Goal: Navigation & Orientation: Find specific page/section

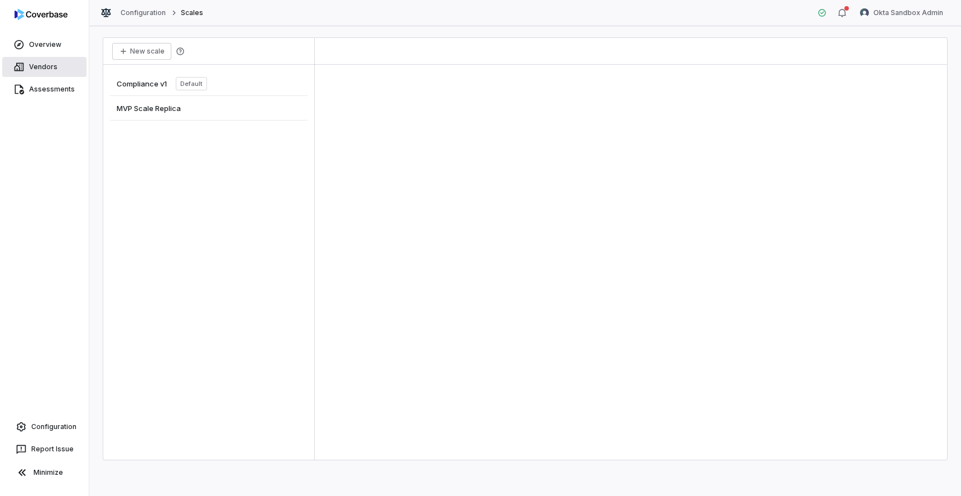
click at [54, 65] on link "Vendors" at bounding box center [44, 67] width 84 height 20
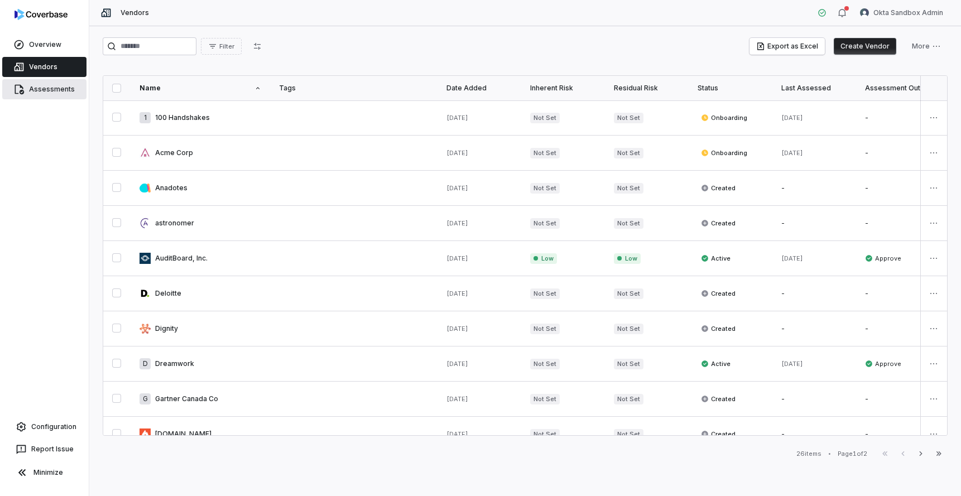
click at [51, 81] on link "Assessments" at bounding box center [44, 89] width 84 height 20
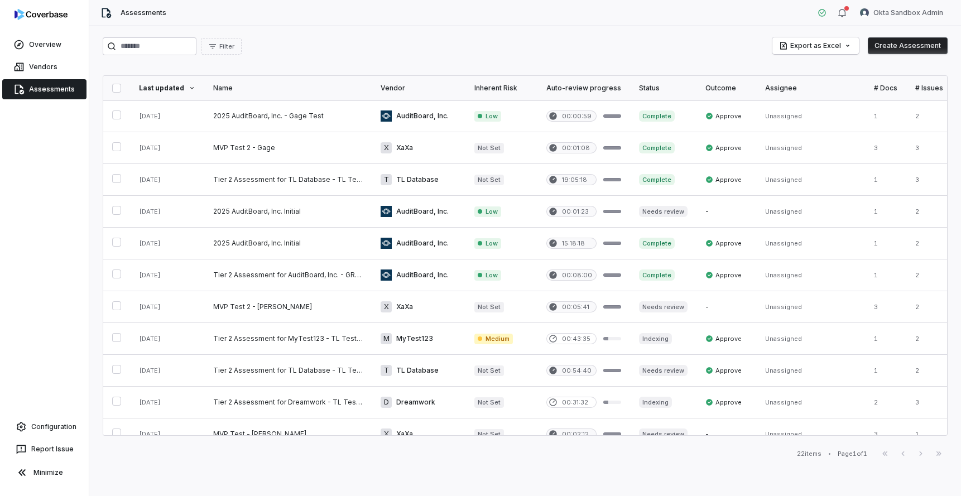
click at [918, 23] on div "Assessments Okta Sandbox Admin" at bounding box center [525, 13] width 872 height 26
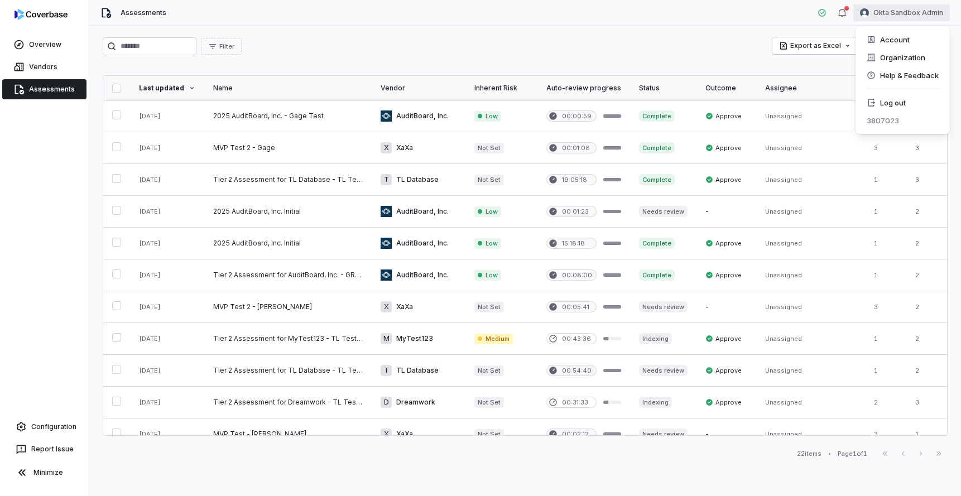
click at [922, 18] on html "Overview Vendors Assessments Configuration Report Issue Minimize Assessments Ok…" at bounding box center [480, 248] width 961 height 496
click at [898, 102] on div "Log out" at bounding box center [902, 103] width 85 height 18
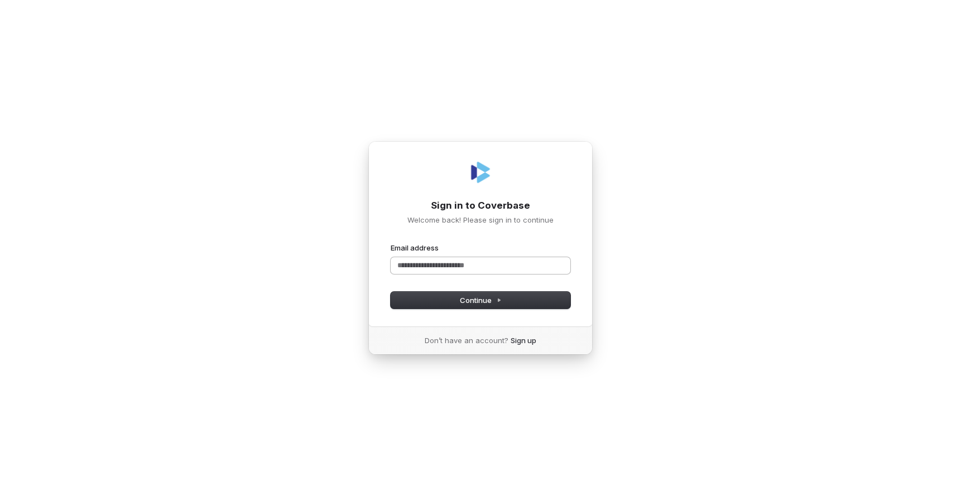
click at [546, 267] on input "Email address" at bounding box center [481, 265] width 180 height 17
click at [513, 294] on button "Continue" at bounding box center [481, 300] width 180 height 17
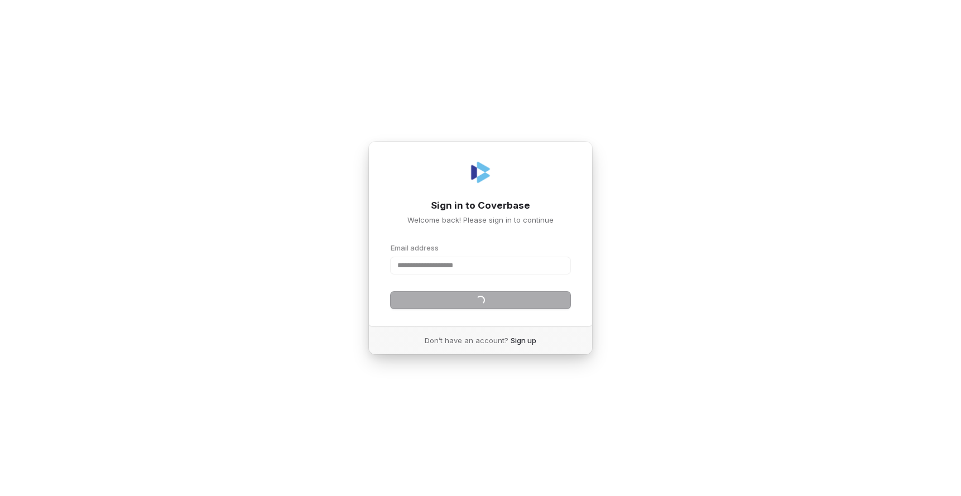
type input "**********"
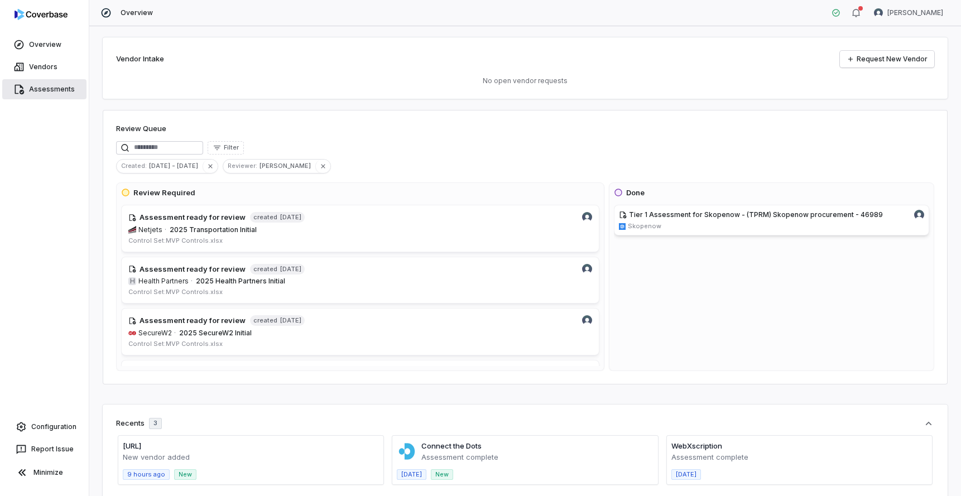
click at [23, 92] on icon at bounding box center [19, 90] width 9 height 10
